Goal: Task Accomplishment & Management: Use online tool/utility

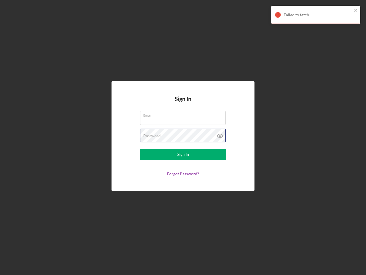
click at [183, 137] on div "Password" at bounding box center [183, 135] width 86 height 14
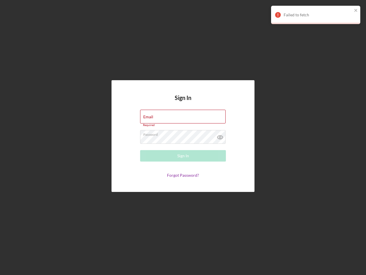
click at [220, 136] on icon at bounding box center [220, 137] width 14 height 14
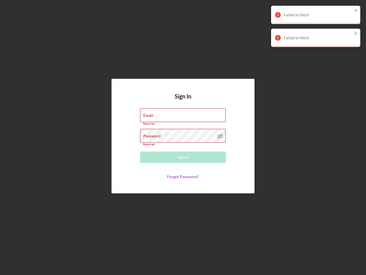
click at [316, 15] on div "Failed to fetch" at bounding box center [318, 15] width 69 height 5
